Goal: Task Accomplishment & Management: Manage account settings

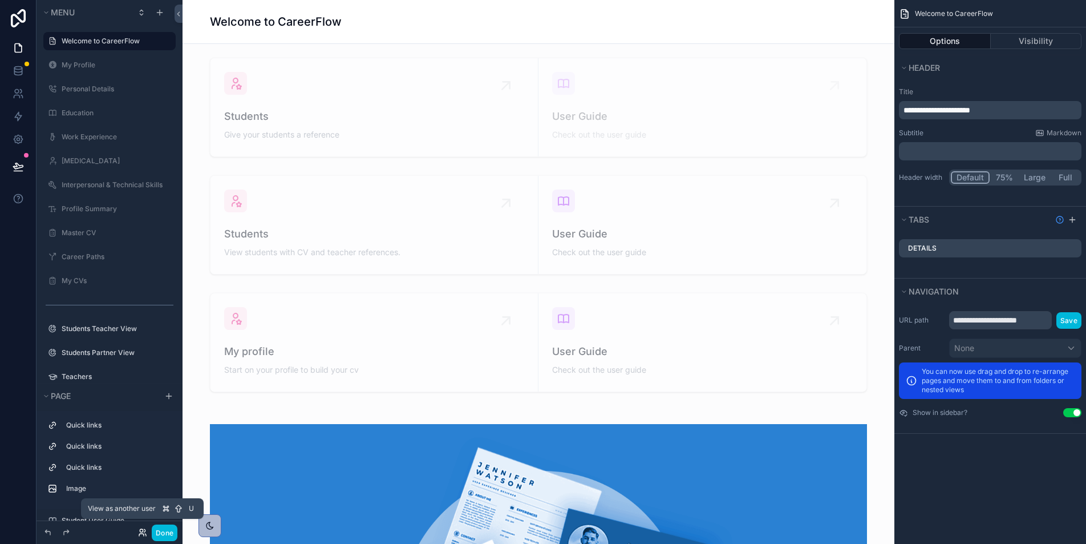
click at [139, 534] on icon at bounding box center [141, 534] width 5 height 2
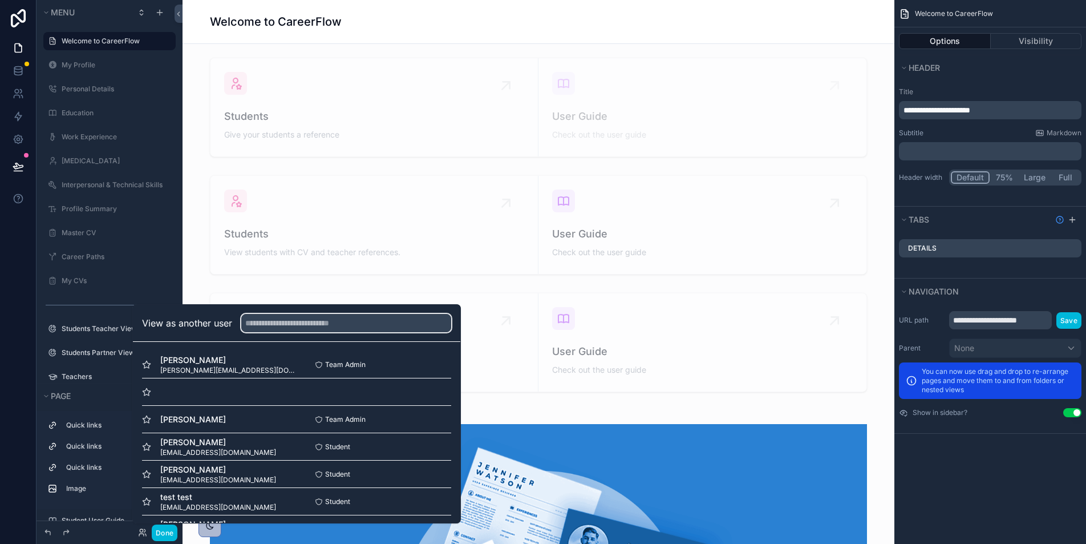
click at [298, 319] on input "text" at bounding box center [346, 323] width 210 height 18
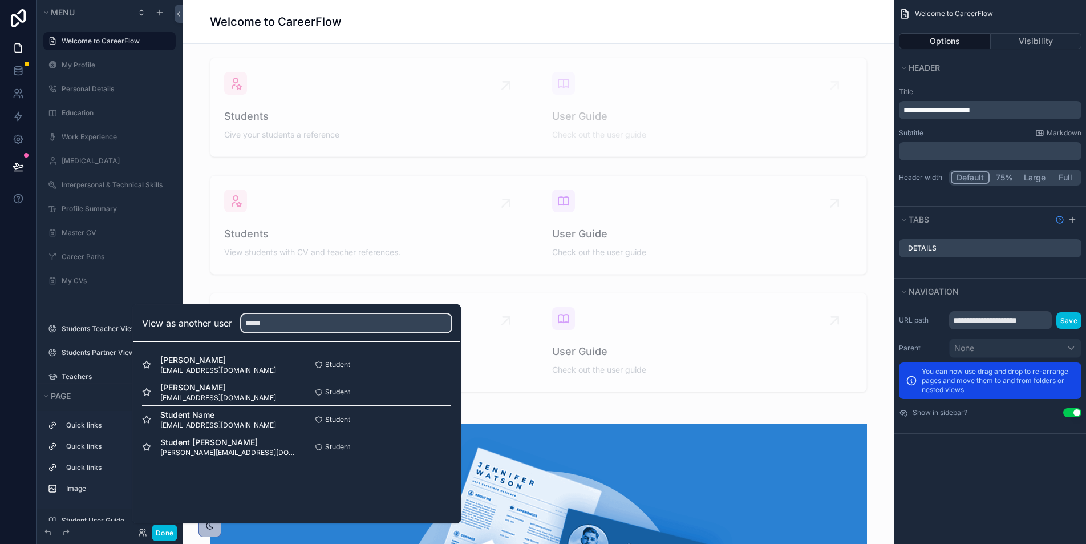
type input "*****"
click at [0, 0] on button "Select" at bounding box center [0, 0] width 0 height 0
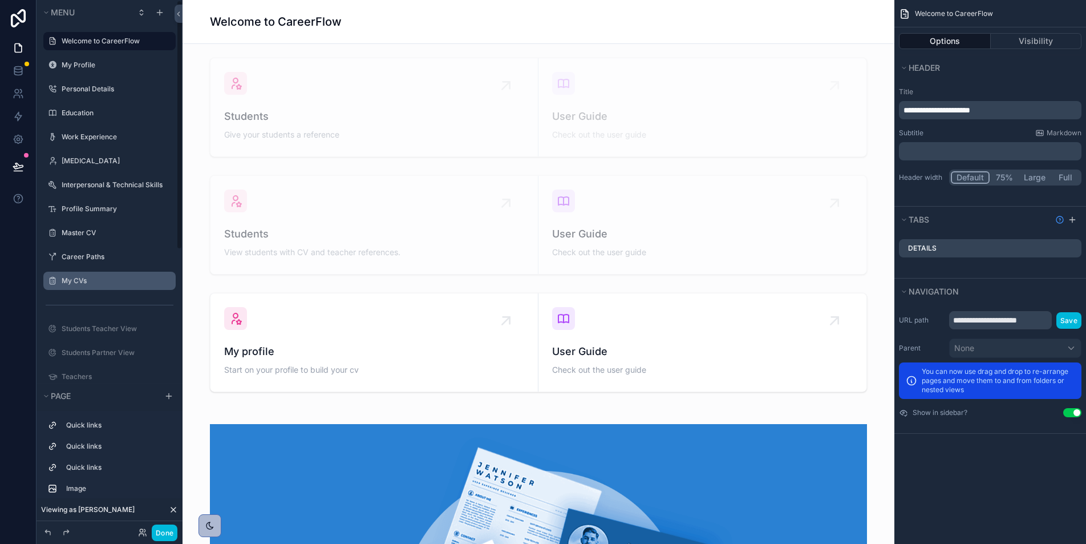
click at [75, 282] on label "My CVs" at bounding box center [115, 280] width 107 height 9
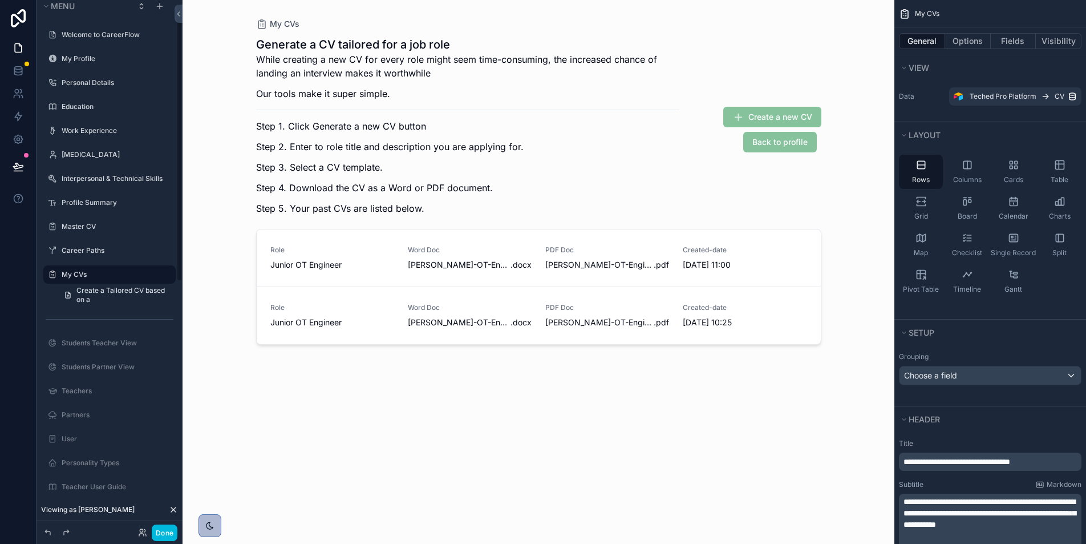
scroll to position [7, 0]
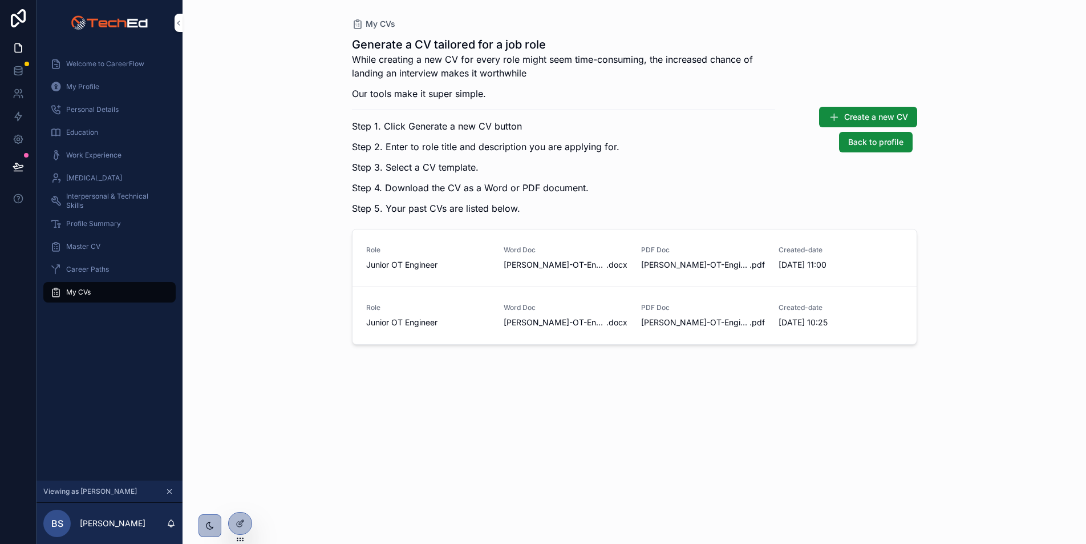
click at [78, 268] on span "Career Paths" at bounding box center [87, 269] width 43 height 9
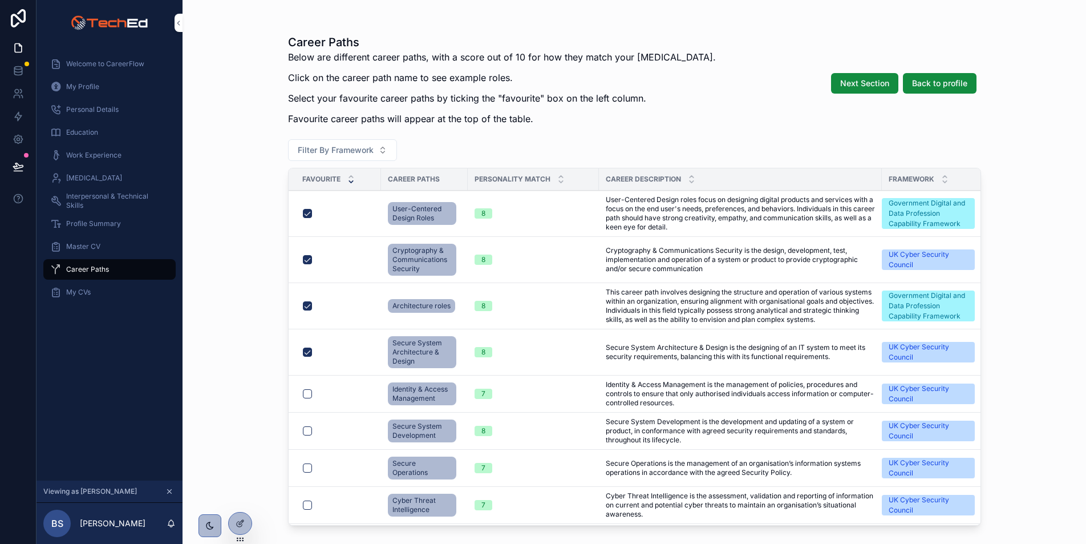
click at [87, 86] on span "My Profile" at bounding box center [82, 86] width 33 height 9
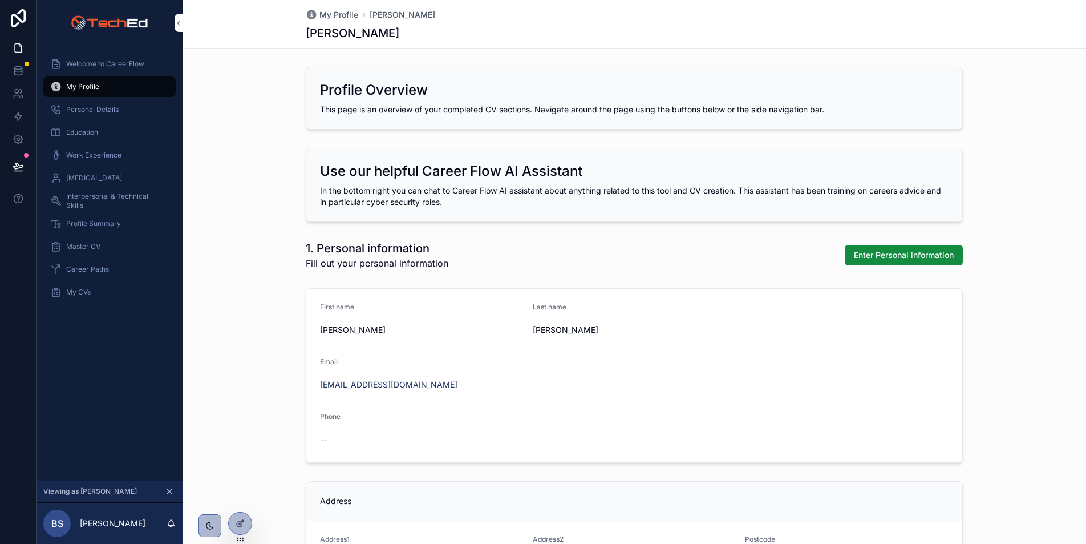
click at [70, 294] on span "My CVs" at bounding box center [78, 291] width 25 height 9
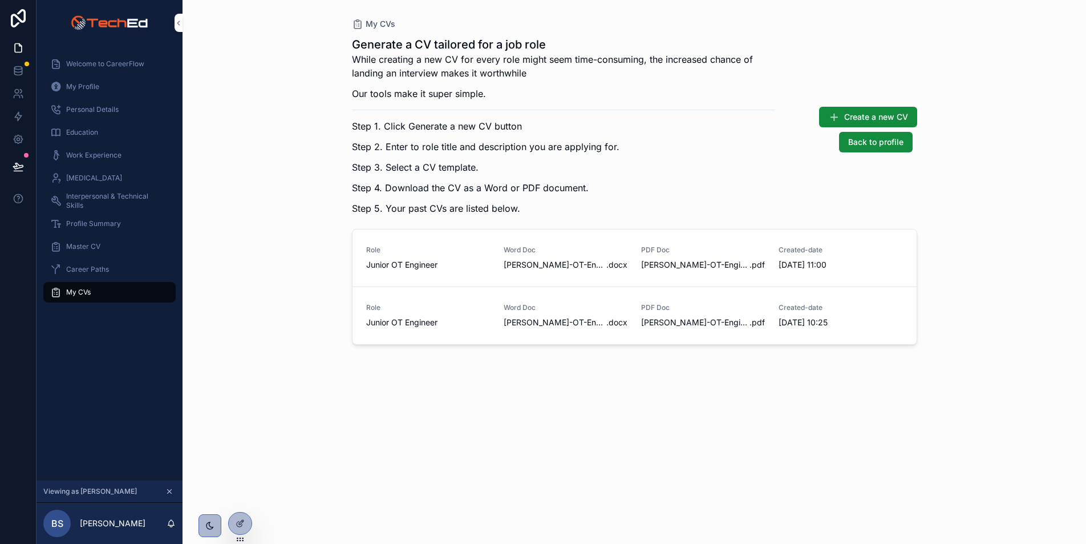
click at [0, 0] on span "View details" at bounding box center [0, 0] width 0 height 0
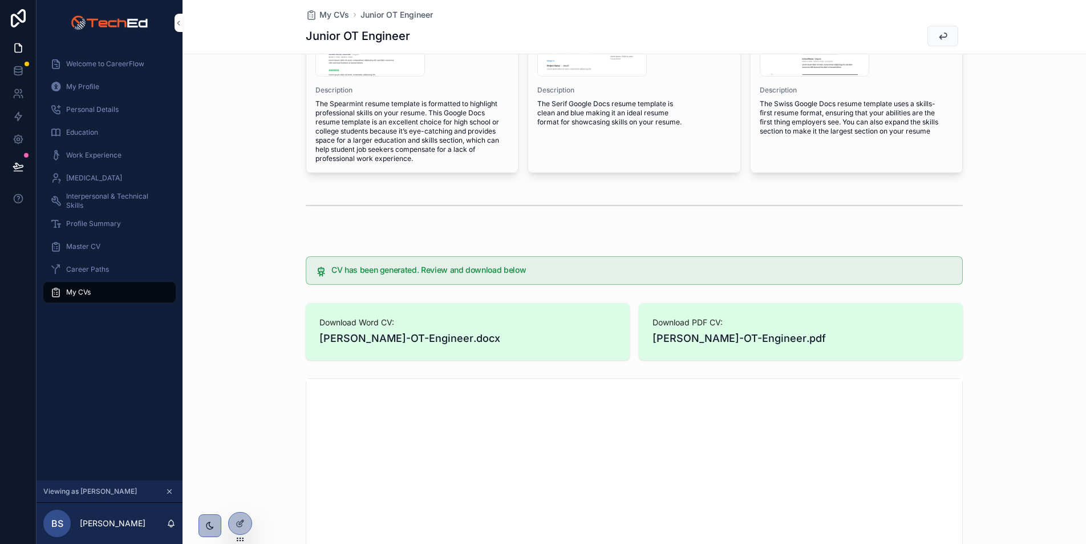
scroll to position [2336, 0]
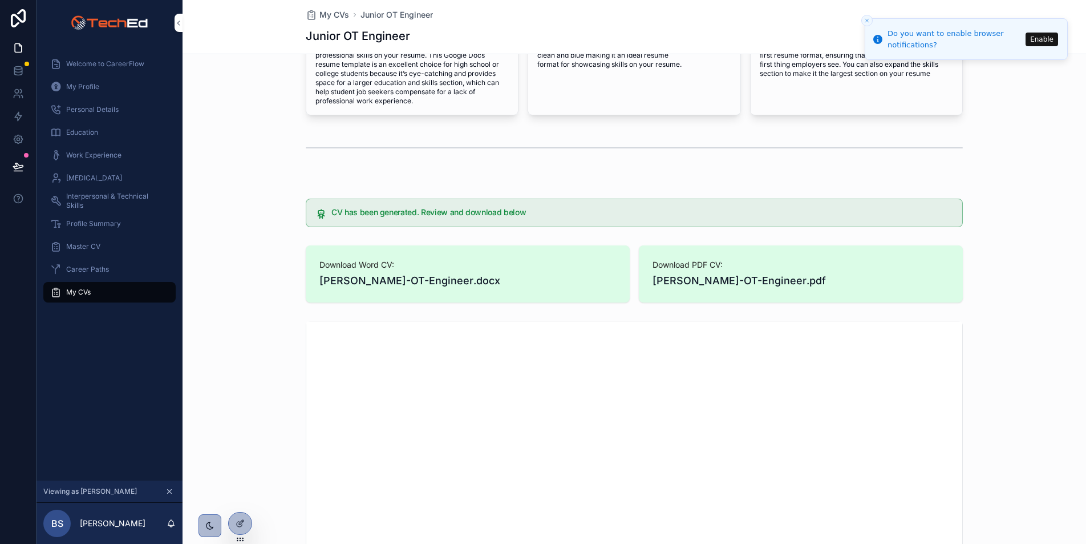
click at [866, 18] on icon "Close toast" at bounding box center [867, 20] width 7 height 7
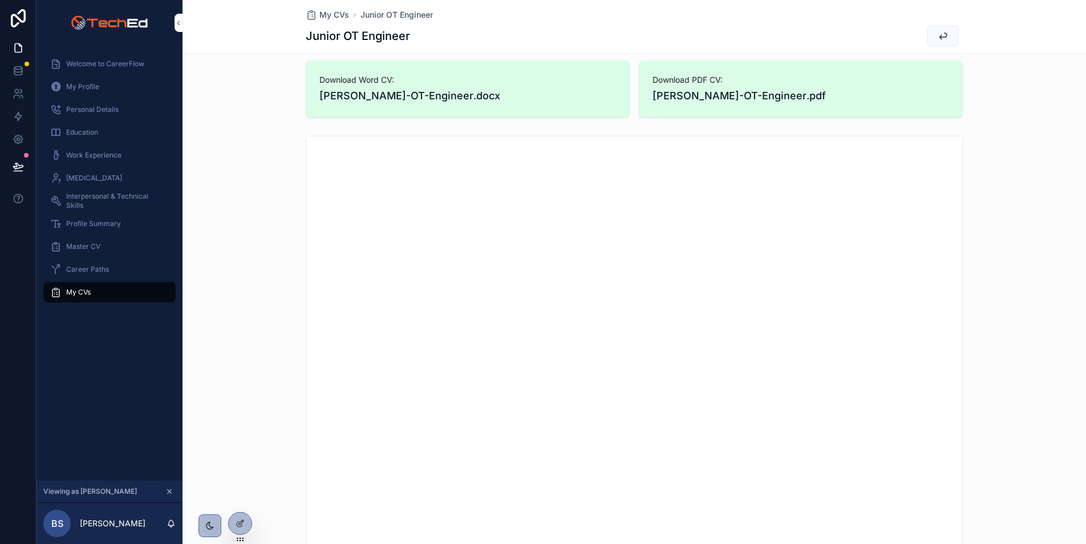
scroll to position [2527, 0]
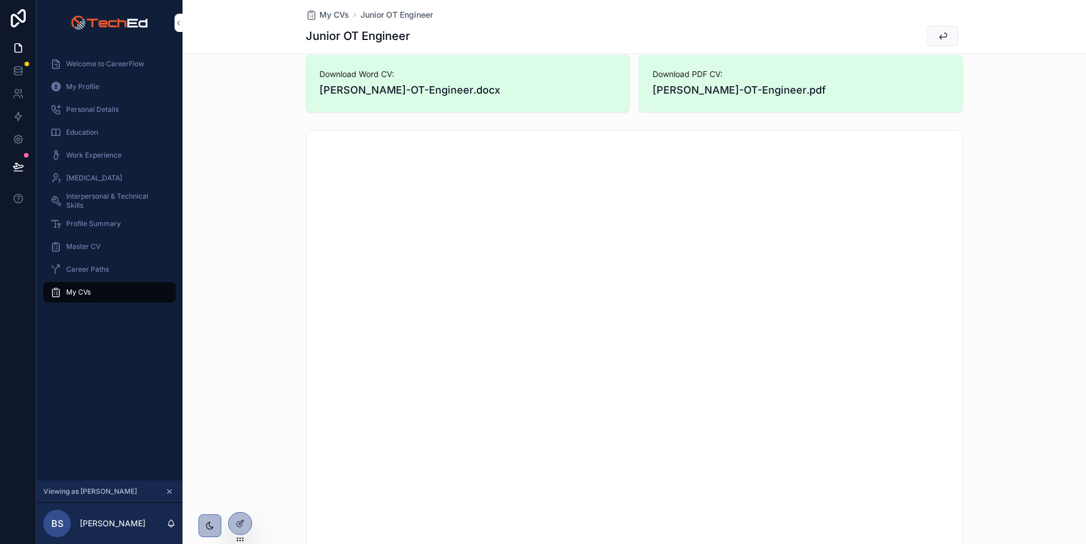
click at [80, 108] on span "Personal Details" at bounding box center [92, 109] width 52 height 9
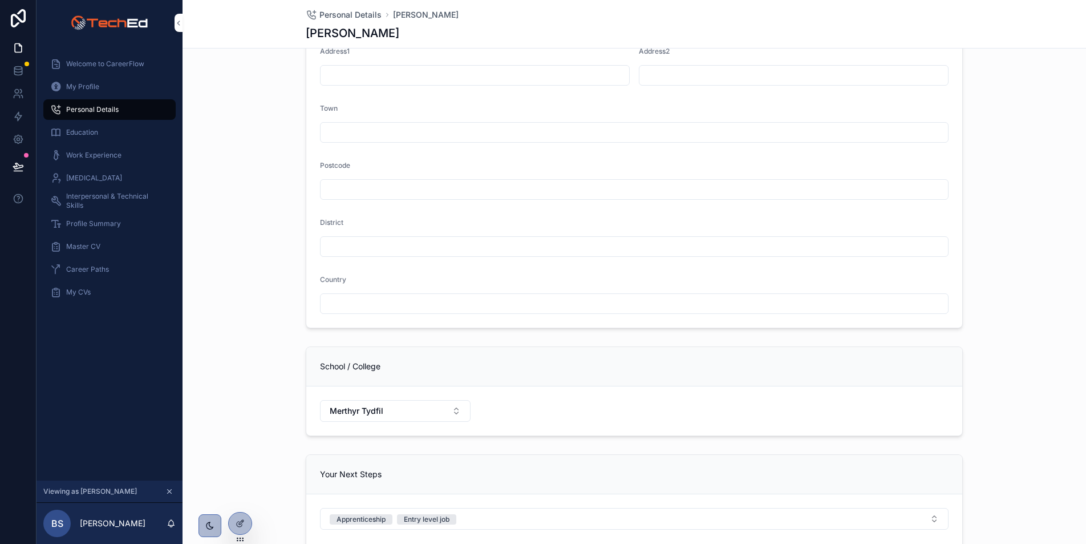
scroll to position [383, 0]
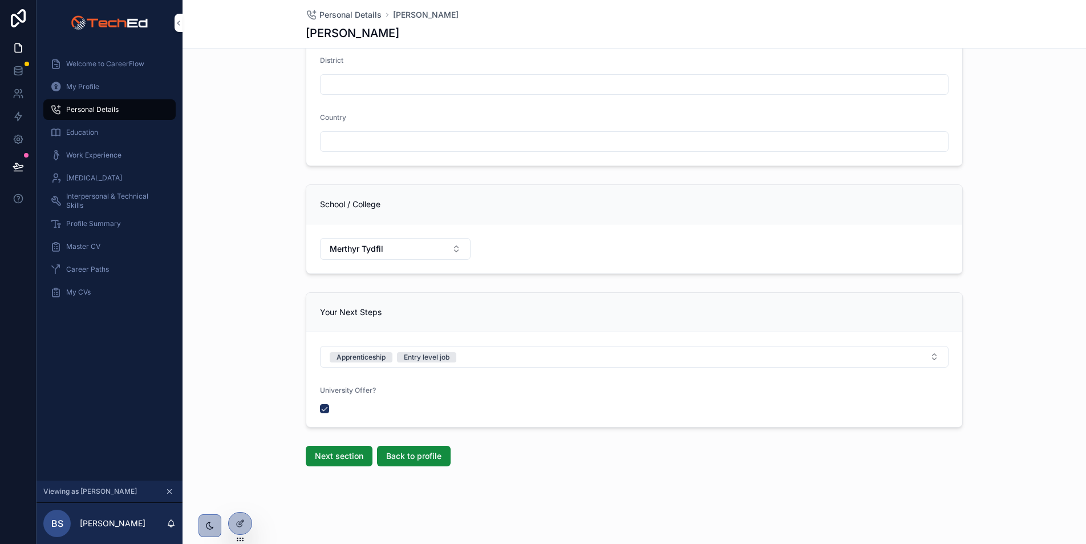
click at [87, 83] on span "My Profile" at bounding box center [82, 86] width 33 height 9
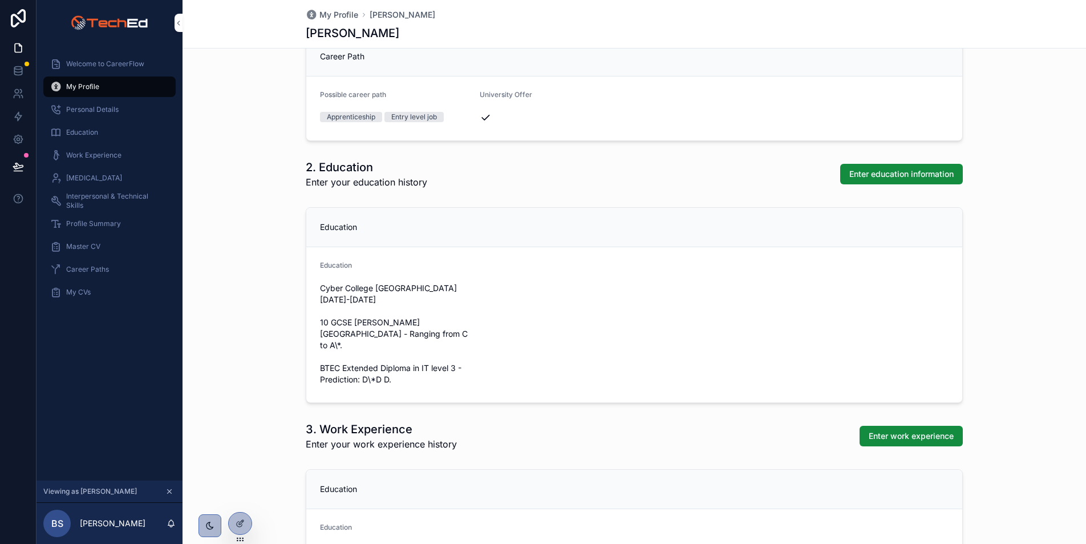
scroll to position [625, 0]
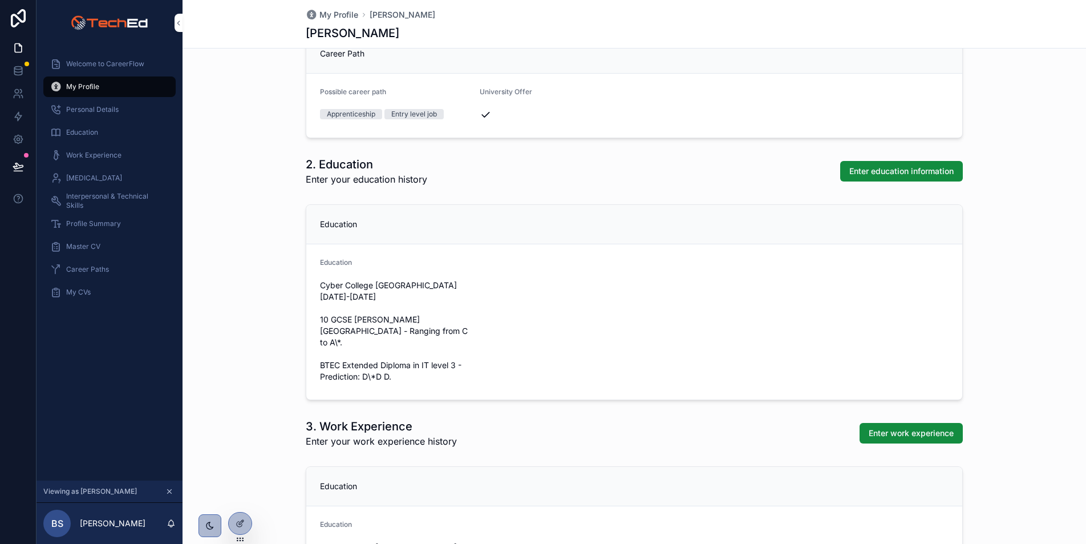
click at [100, 176] on span "[MEDICAL_DATA]" at bounding box center [94, 177] width 56 height 9
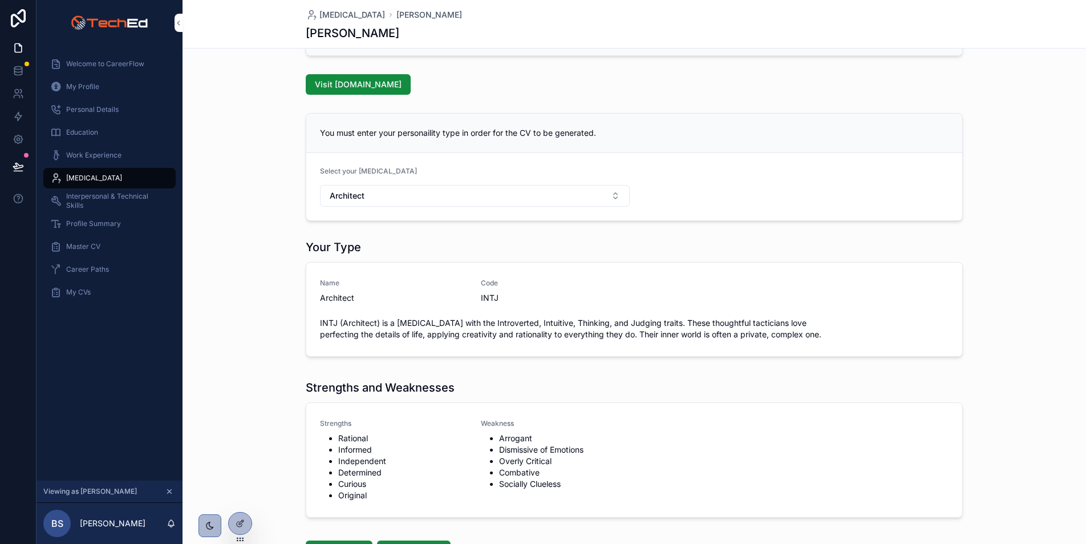
scroll to position [151, 0]
